Goal: Task Accomplishment & Management: Manage account settings

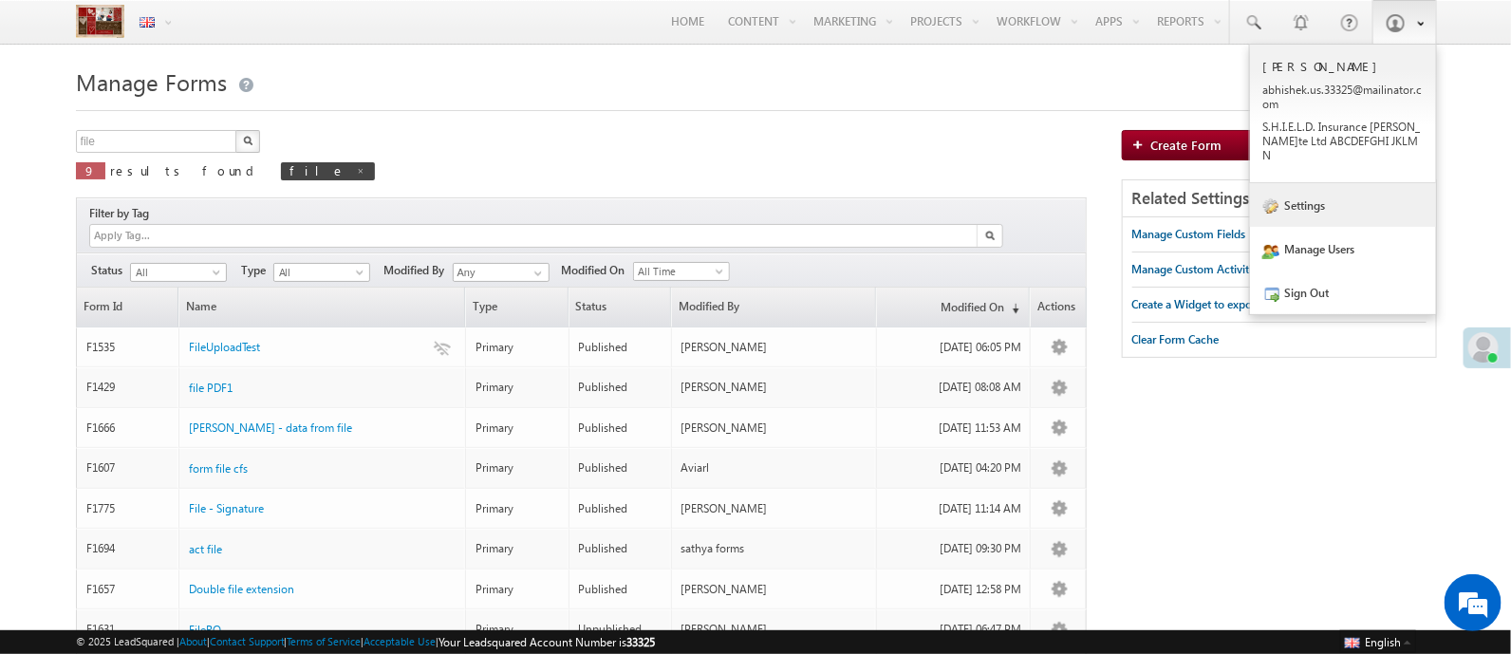
click at [1314, 206] on link "Settings" at bounding box center [1343, 205] width 186 height 44
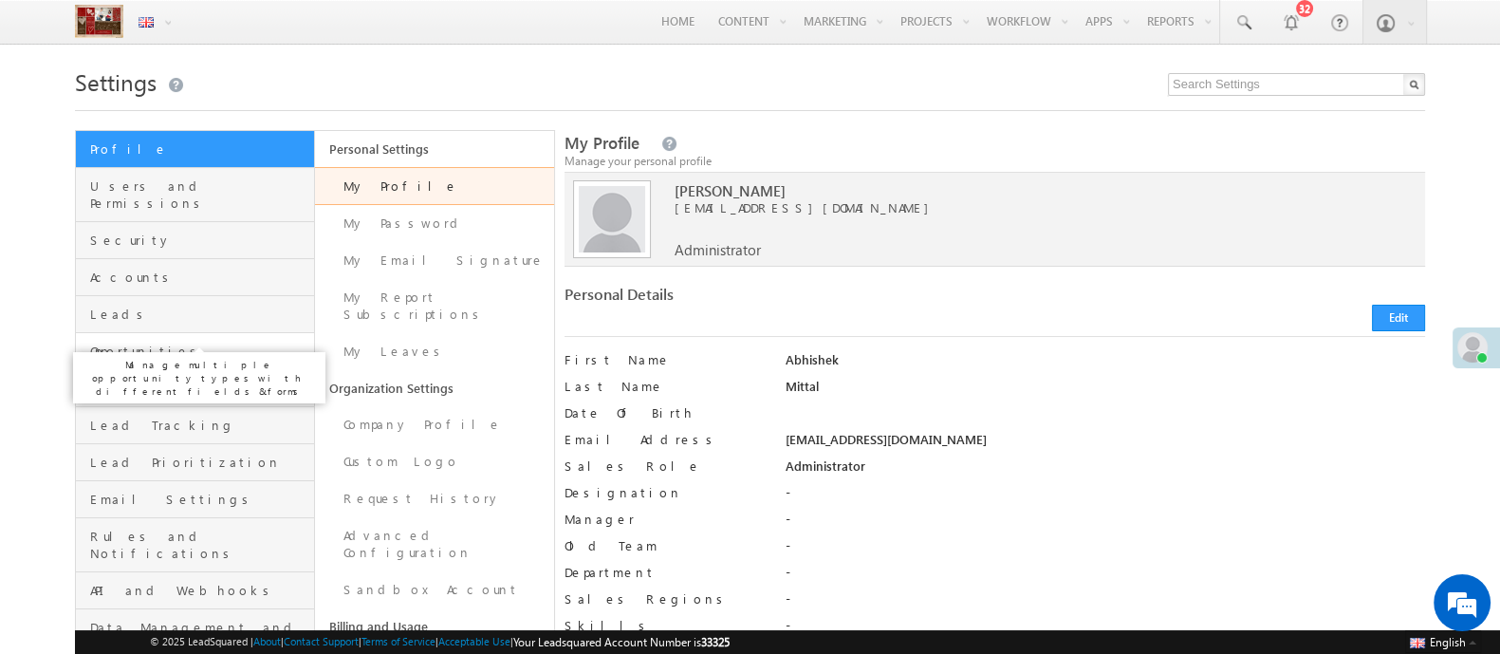
click at [136, 343] on span "Opportunities" at bounding box center [199, 351] width 219 height 17
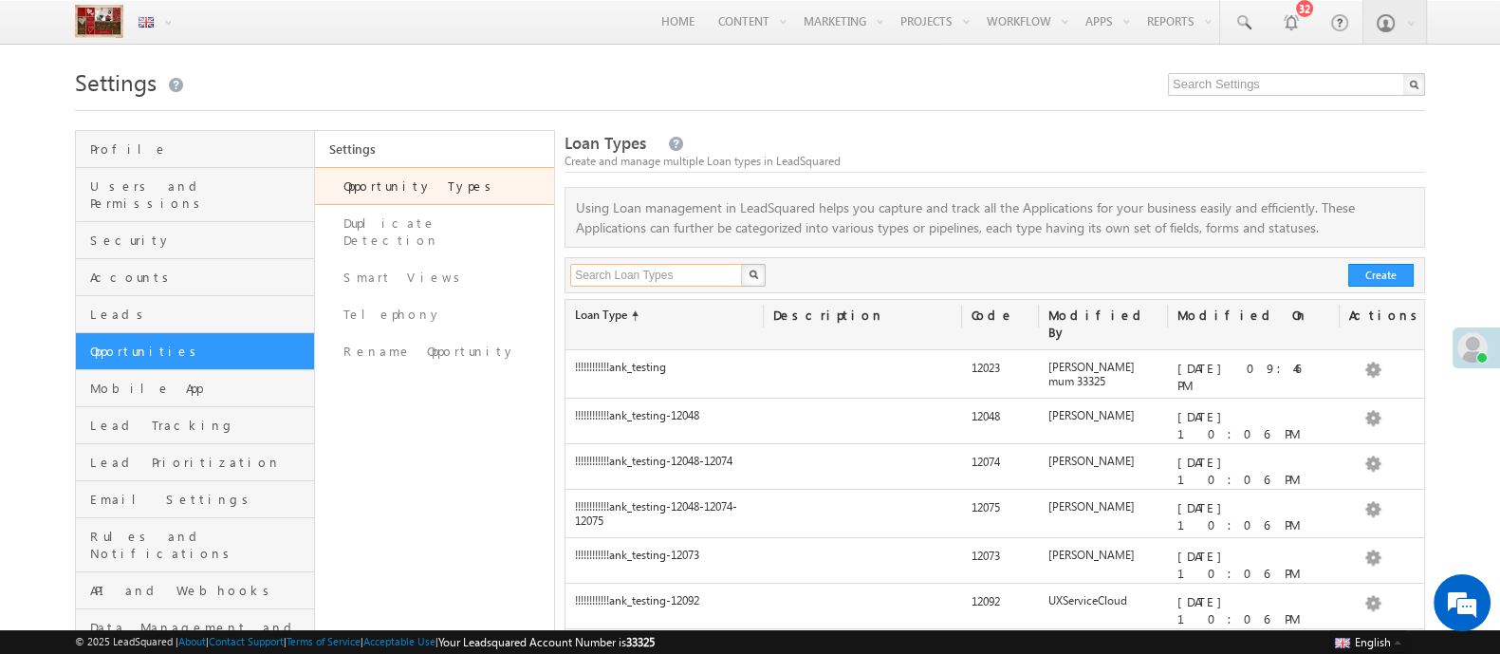
click at [614, 272] on input "text" at bounding box center [657, 275] width 174 height 23
type input "geolo"
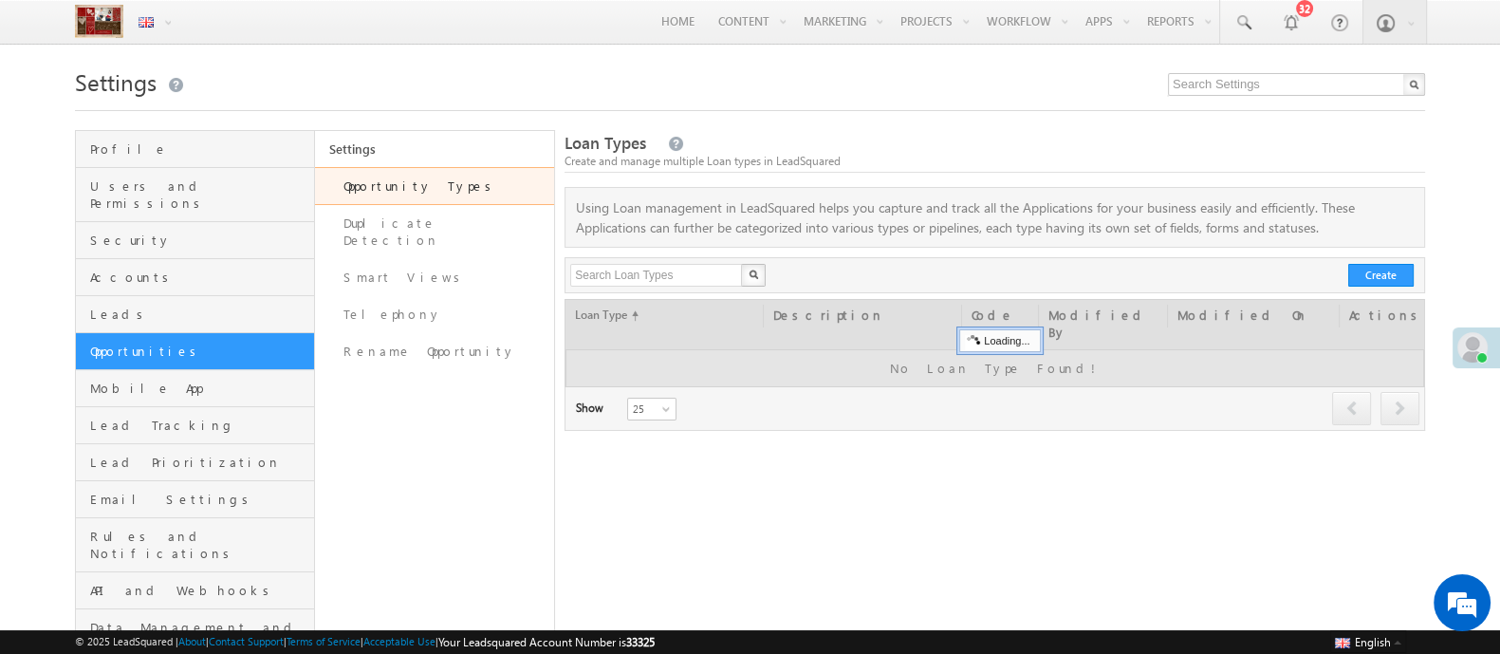
click at [737, 272] on div "X" at bounding box center [670, 275] width 209 height 23
click at [683, 281] on input "text" at bounding box center [657, 275] width 174 height 23
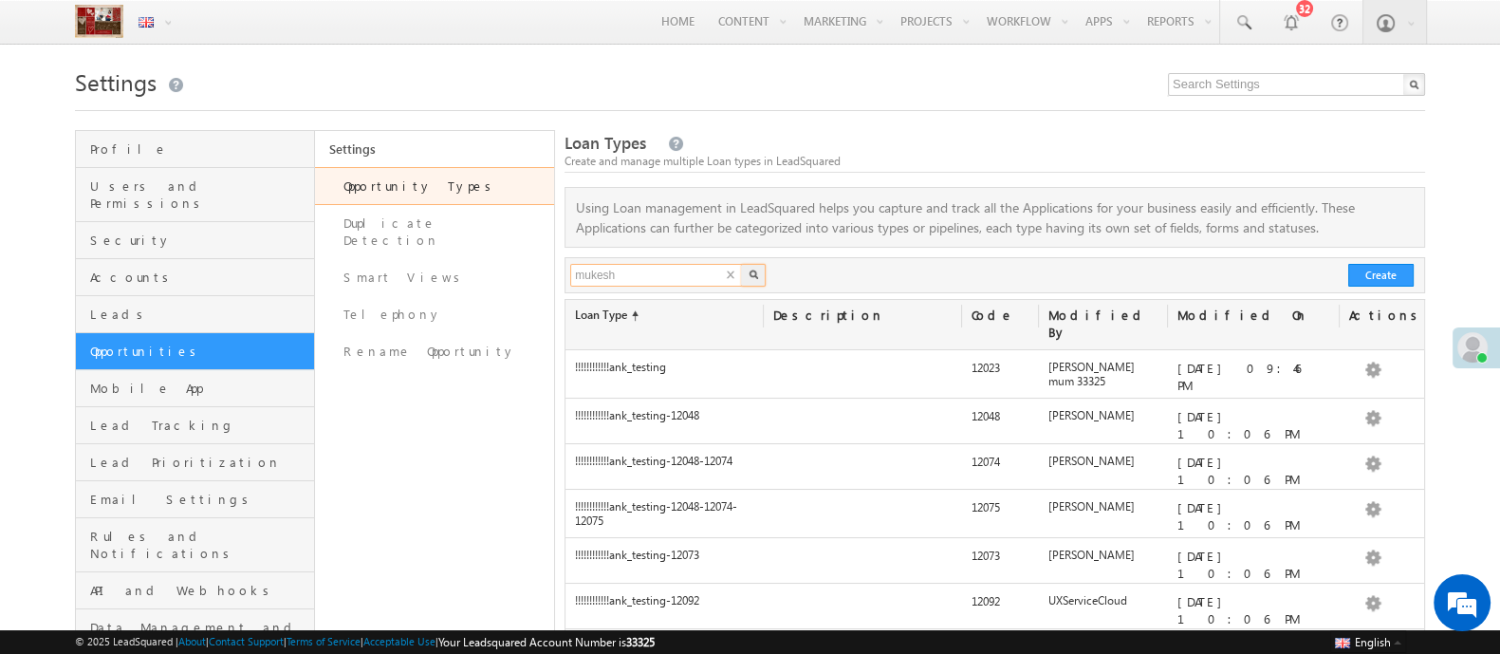
type input "mukesh"
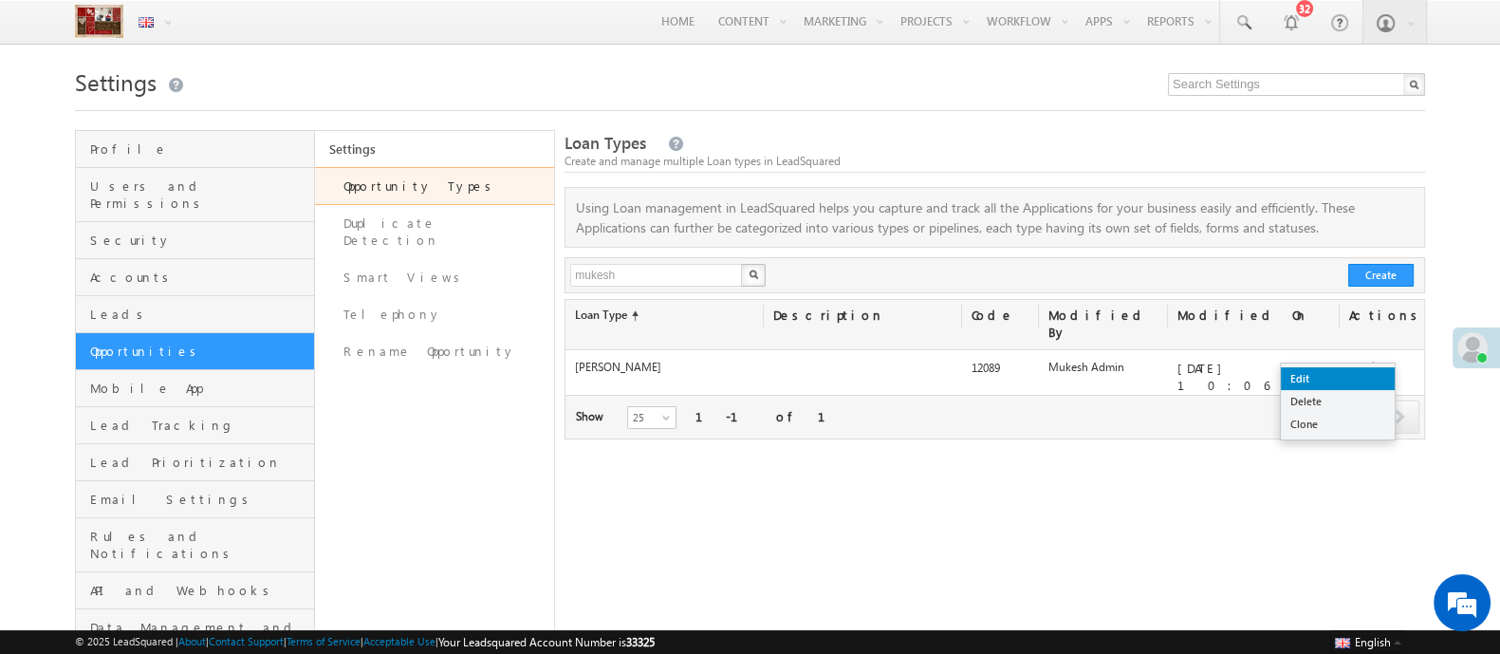
click at [1348, 377] on link "Edit" at bounding box center [1338, 378] width 114 height 23
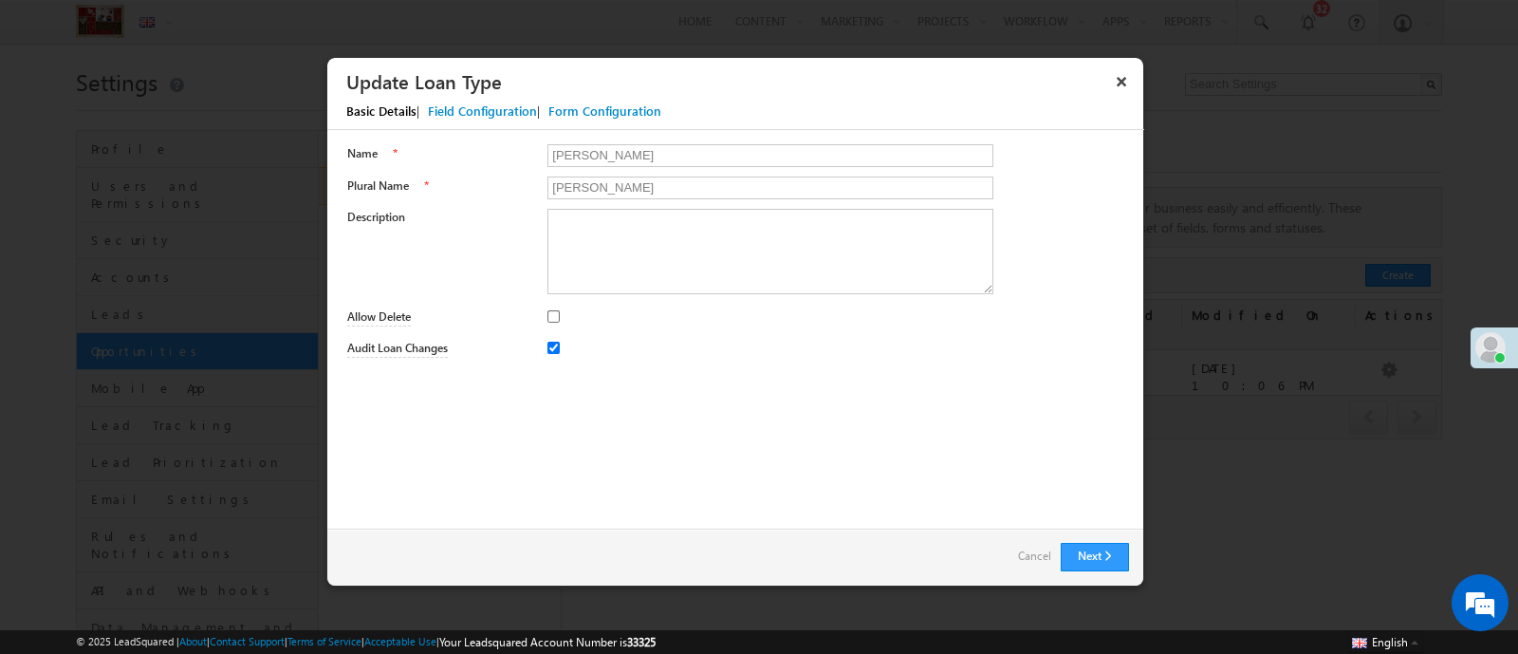
click at [508, 113] on div "Field Configuration" at bounding box center [482, 110] width 109 height 17
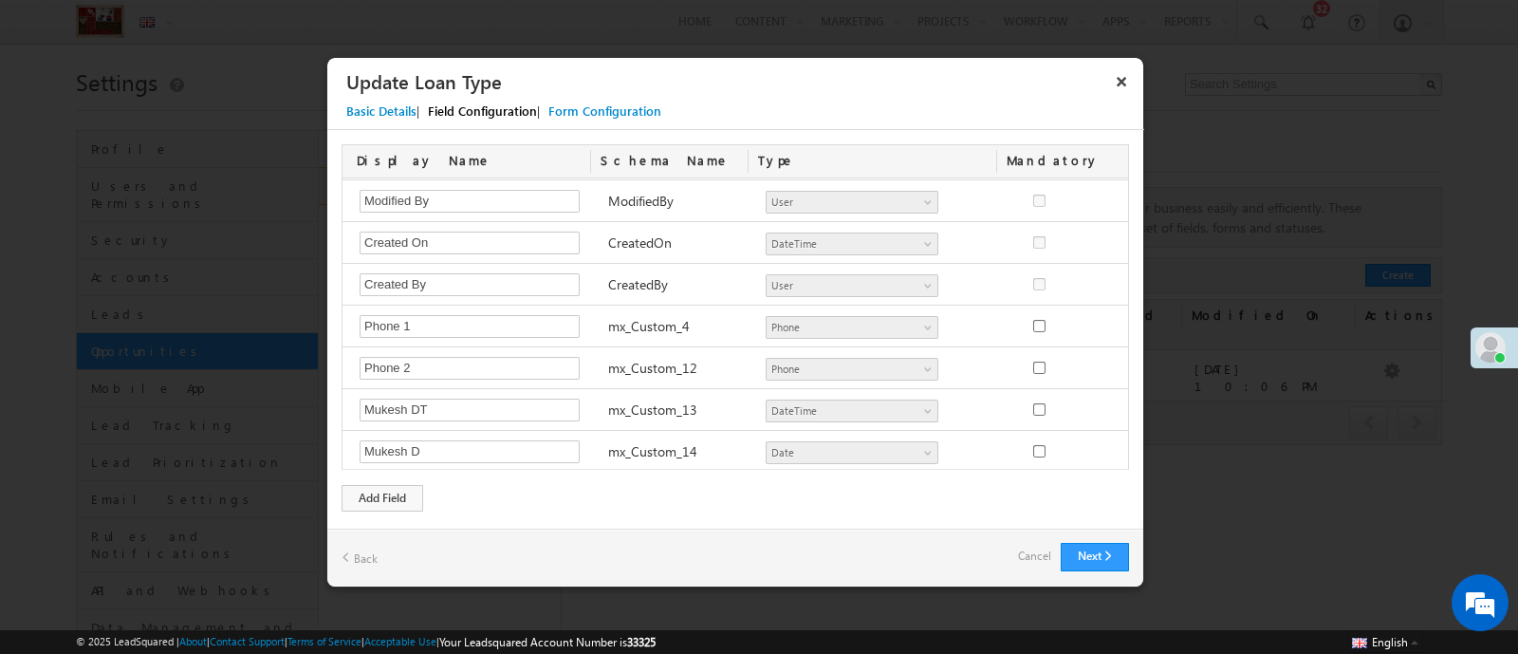
scroll to position [702, 0]
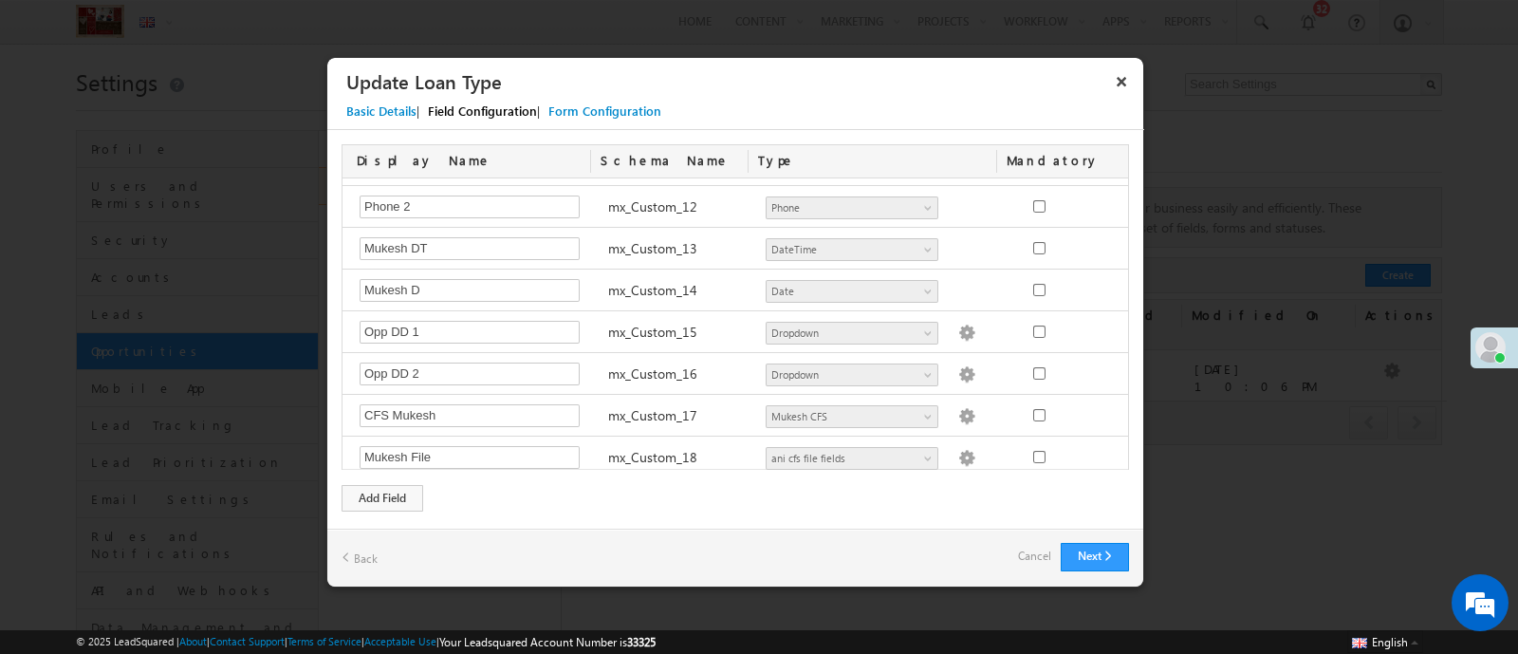
click at [397, 487] on div "Add a custom field" at bounding box center [436, 472] width 194 height 32
click at [400, 493] on div "Add Field" at bounding box center [383, 498] width 82 height 27
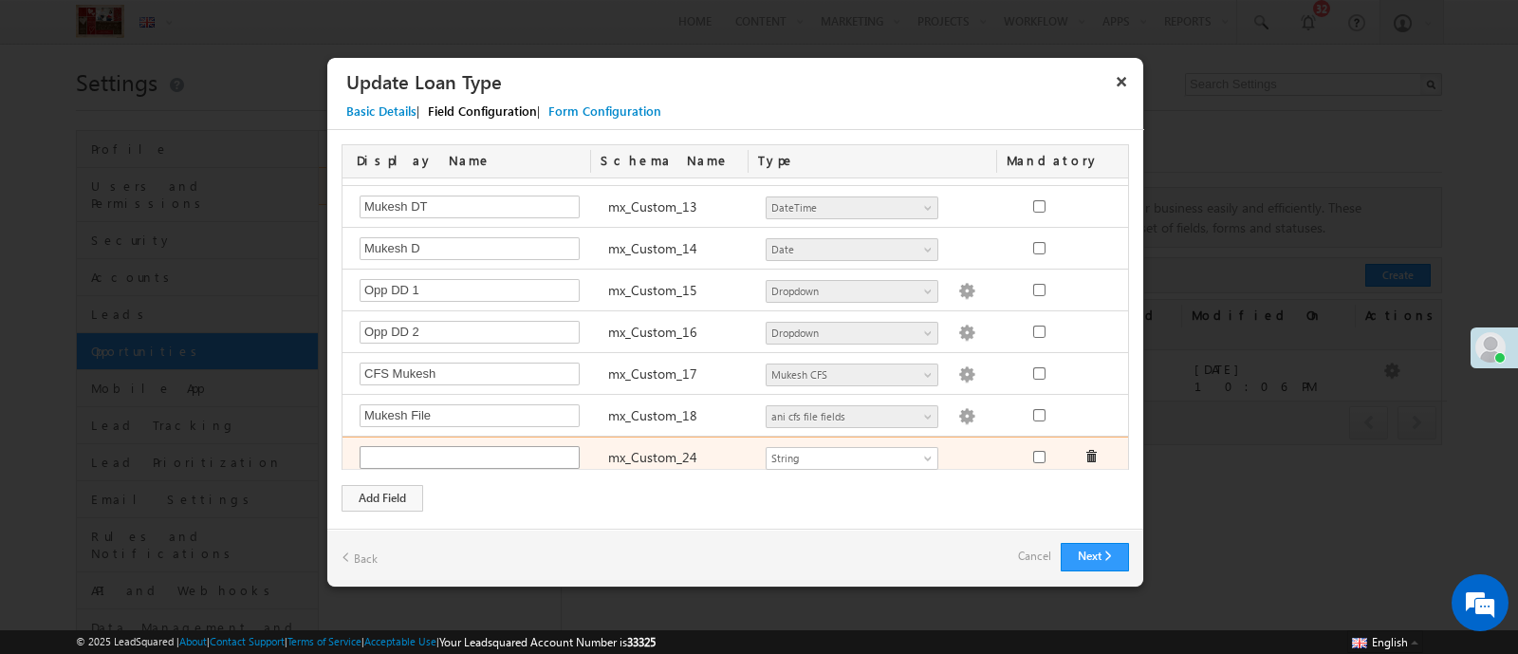
click at [428, 446] on input "text" at bounding box center [470, 457] width 220 height 23
type input "Geolocation"
click at [821, 450] on span "String" at bounding box center [844, 458] width 155 height 17
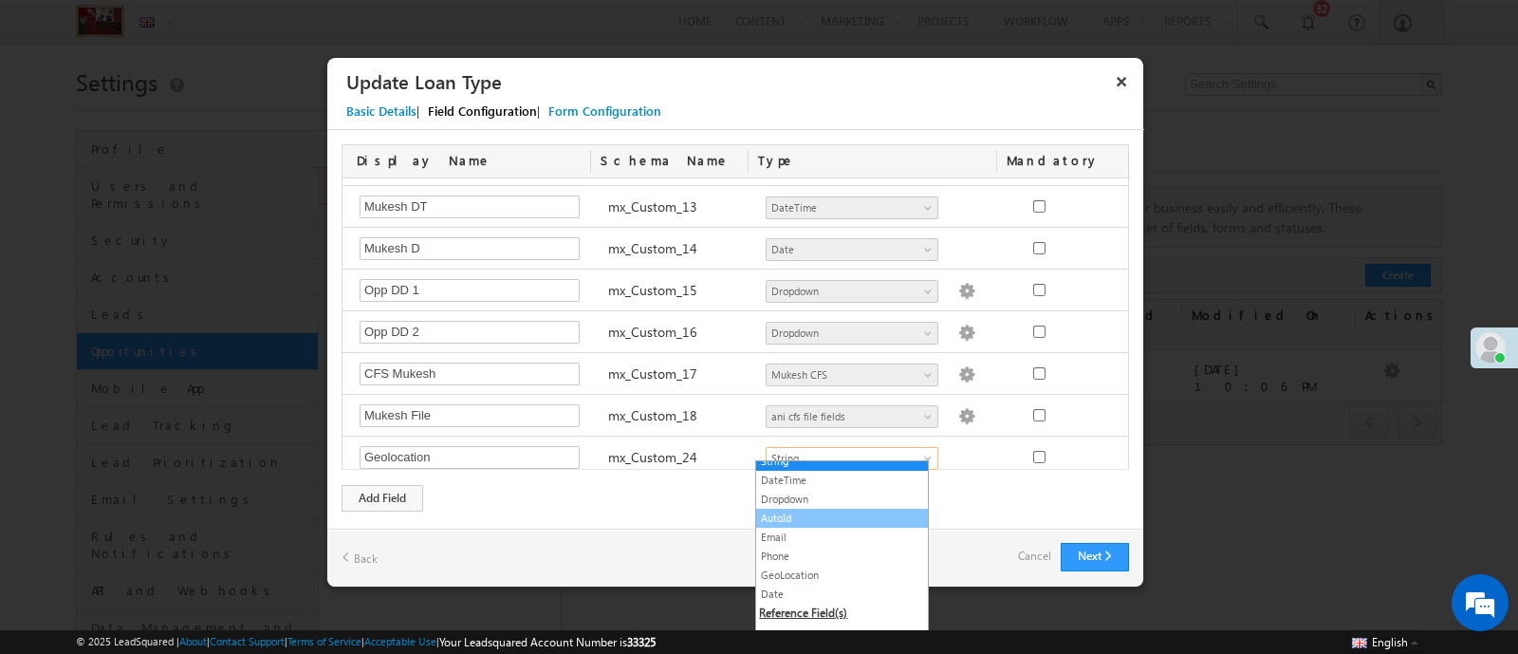
scroll to position [71, 0]
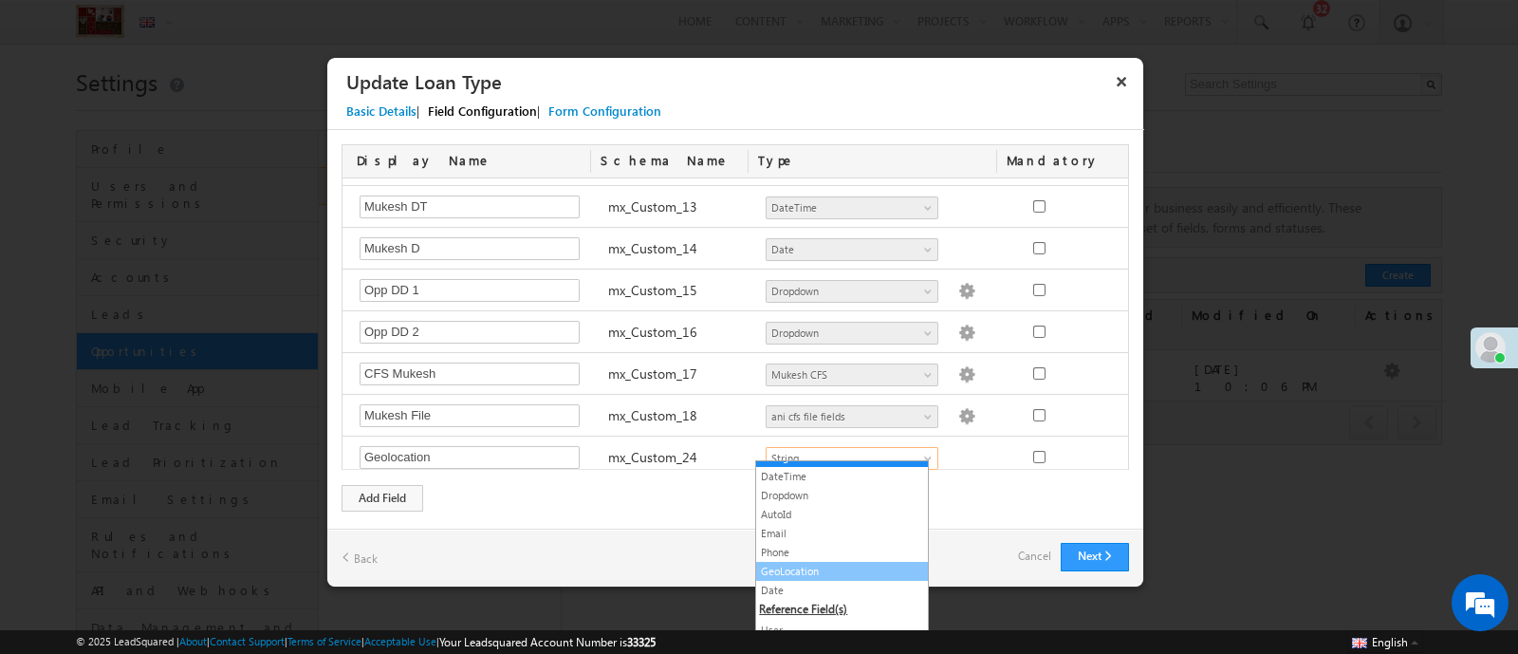
click at [800, 571] on link "GeoLocation" at bounding box center [842, 571] width 172 height 17
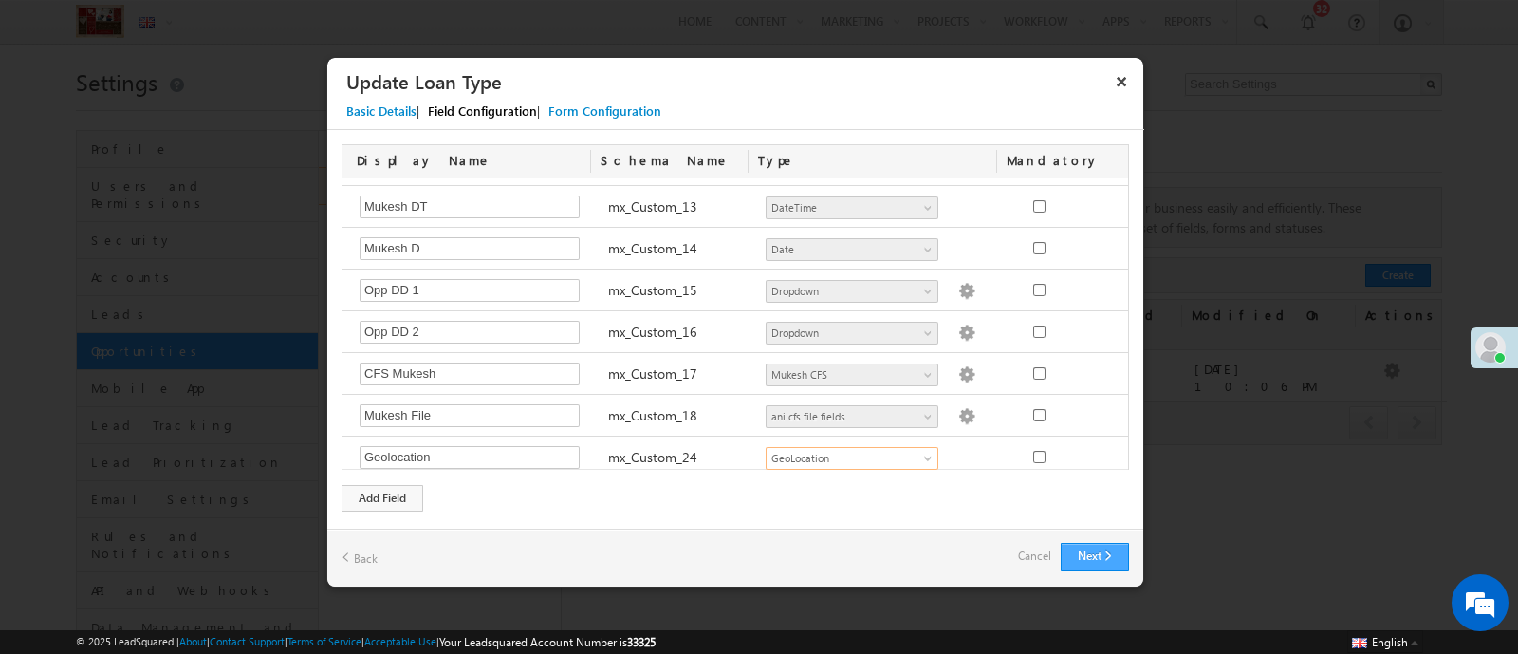
click at [1105, 558] on button "Next" at bounding box center [1095, 557] width 68 height 28
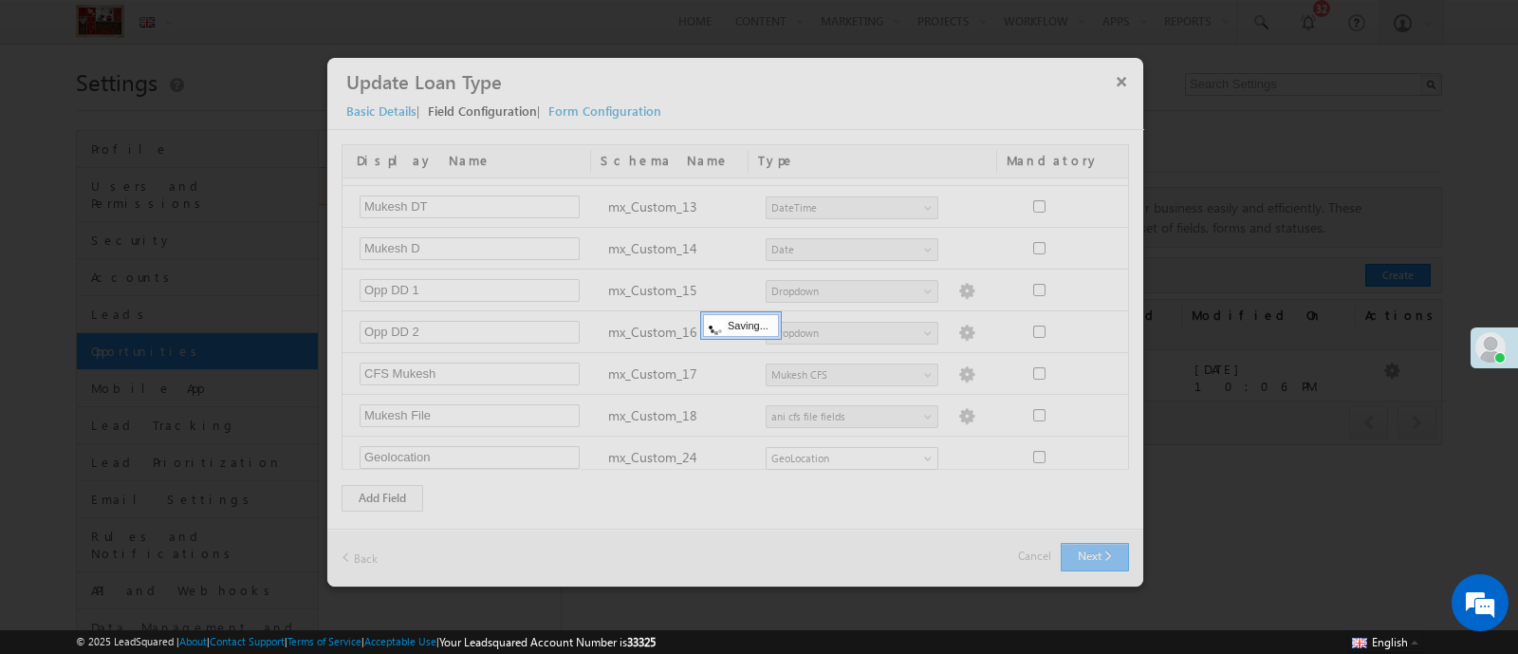
click at [1105, 558] on div at bounding box center [735, 322] width 816 height 529
